Goal: Information Seeking & Learning: Learn about a topic

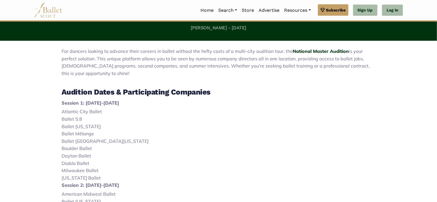
scroll to position [165, 0]
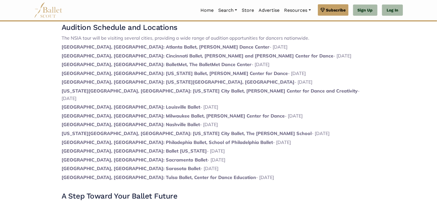
scroll to position [346, 0]
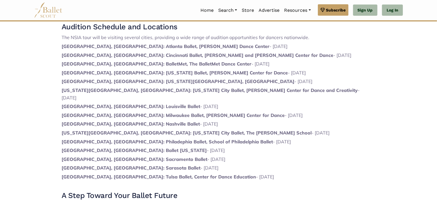
click at [150, 79] on strong "[GEOGRAPHIC_DATA], [GEOGRAPHIC_DATA]: [US_STATE][GEOGRAPHIC_DATA], [GEOGRAPHIC_…" at bounding box center [178, 81] width 233 height 6
click at [120, 55] on strong "[GEOGRAPHIC_DATA], [GEOGRAPHIC_DATA]: Cincinnati Ballet, [PERSON_NAME] and [PER…" at bounding box center [198, 55] width 272 height 6
drag, startPoint x: 124, startPoint y: 53, endPoint x: 124, endPoint y: 46, distance: 6.9
click at [124, 46] on div "For aspiring dancers eager to advance their ballet training and career opportun…" at bounding box center [219, 46] width 314 height 389
click at [114, 36] on span "The NSIA tour will be visiting several cities, providing a wide range of auditi…" at bounding box center [186, 37] width 248 height 6
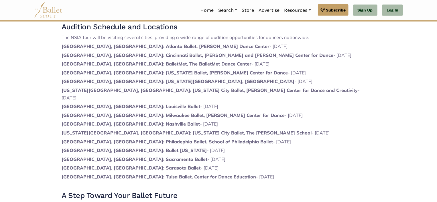
click at [114, 36] on span "The NSIA tour will be visiting several cities, providing a wide range of auditi…" at bounding box center [186, 37] width 248 height 6
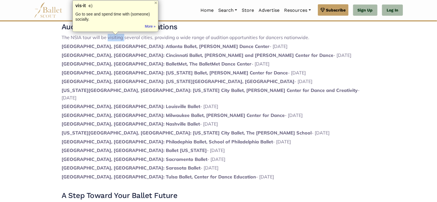
click at [119, 35] on span "The NSIA tour will be visiting several cities, providing a wide range of auditi…" at bounding box center [186, 37] width 248 height 6
